Goal: Task Accomplishment & Management: Use online tool/utility

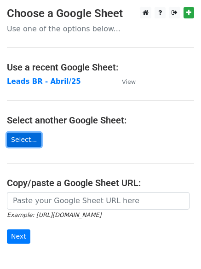
click at [23, 138] on link "Select..." at bounding box center [24, 140] width 35 height 14
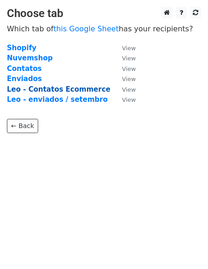
click at [83, 89] on strong "Leo - Contatos Ecommerce" at bounding box center [59, 89] width 104 height 8
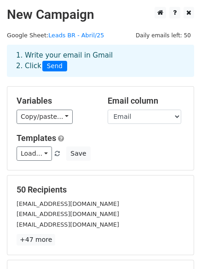
scroll to position [125, 0]
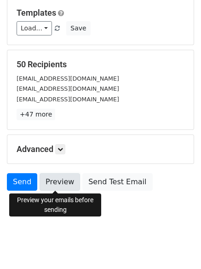
click at [59, 184] on link "Preview" at bounding box center [60, 181] width 40 height 17
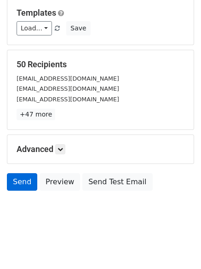
click at [23, 179] on link "Send" at bounding box center [22, 181] width 30 height 17
